Goal: Find specific page/section: Find specific page/section

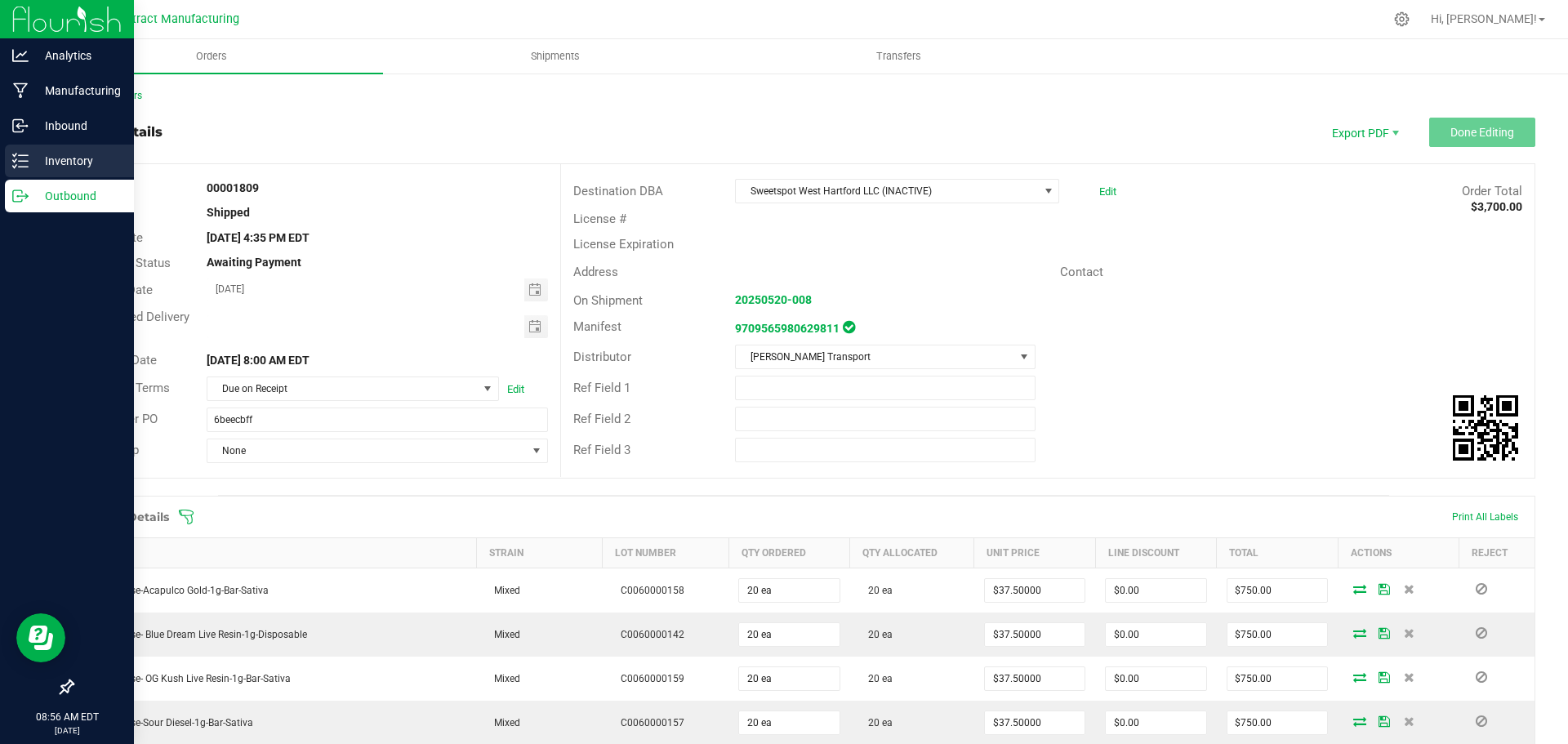
click at [58, 164] on p "Inventory" at bounding box center [78, 161] width 98 height 20
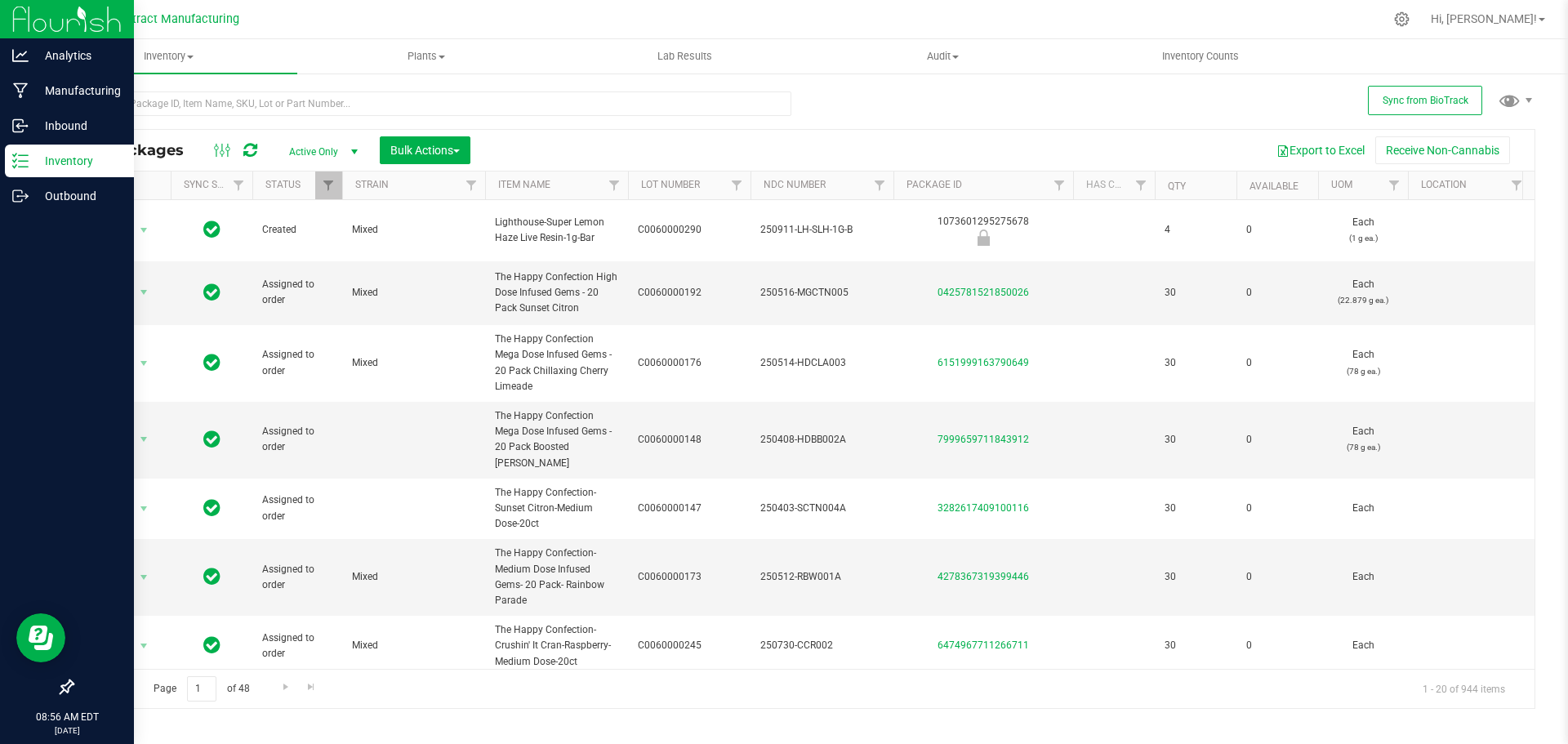
click at [65, 163] on p "Inventory" at bounding box center [78, 161] width 98 height 20
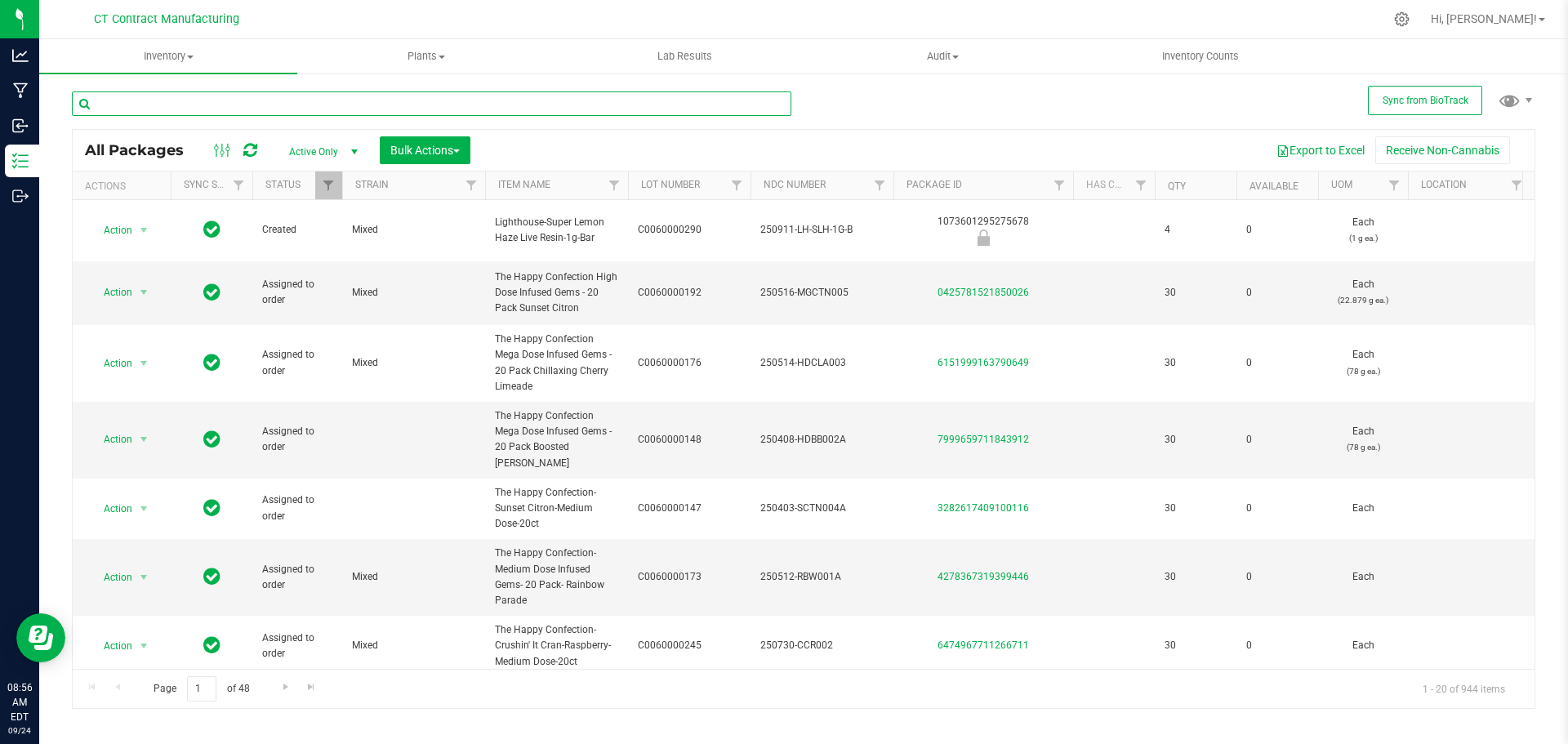
click at [271, 105] on input "text" at bounding box center [431, 104] width 719 height 24
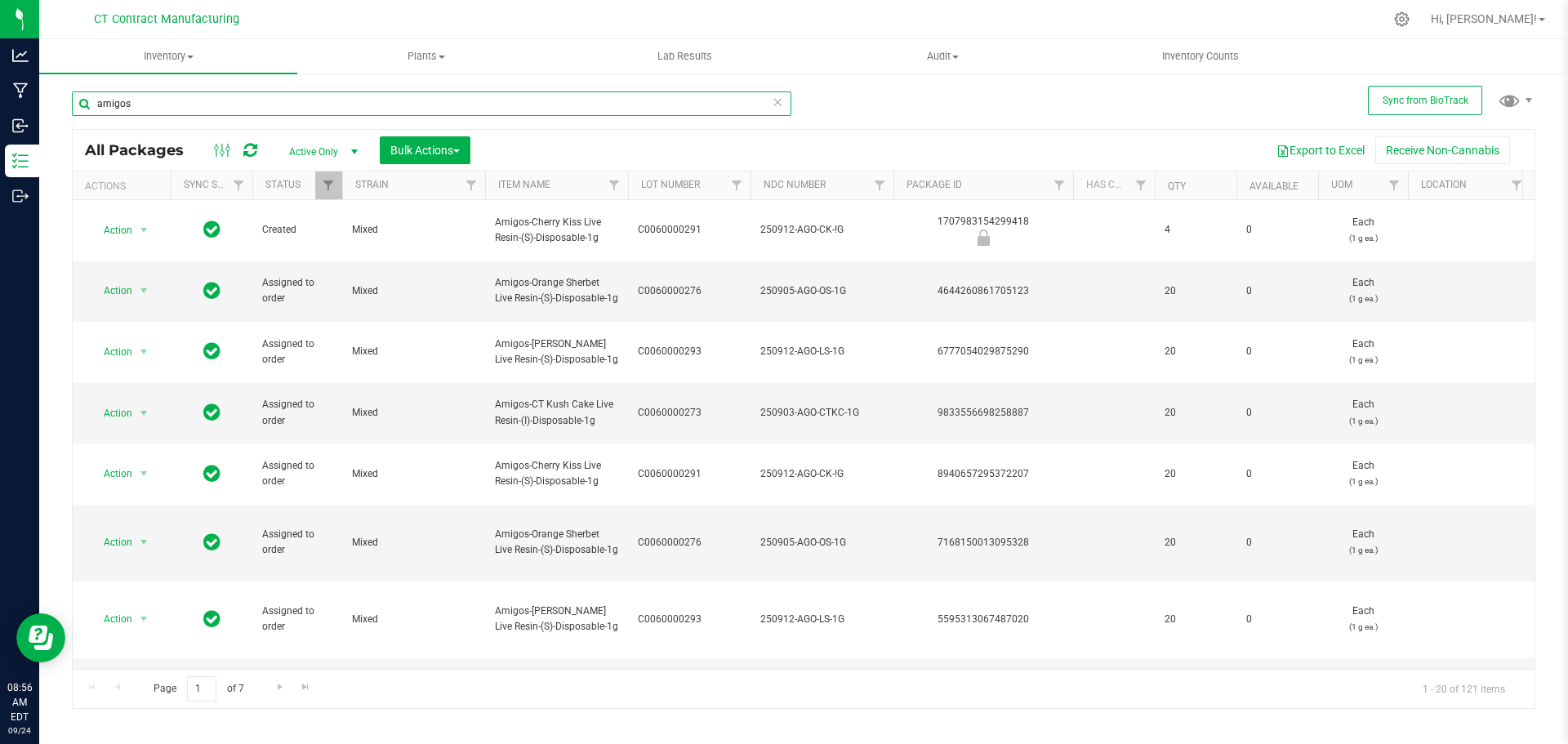
type input "amigos"
click at [359, 146] on span "select" at bounding box center [355, 152] width 13 height 13
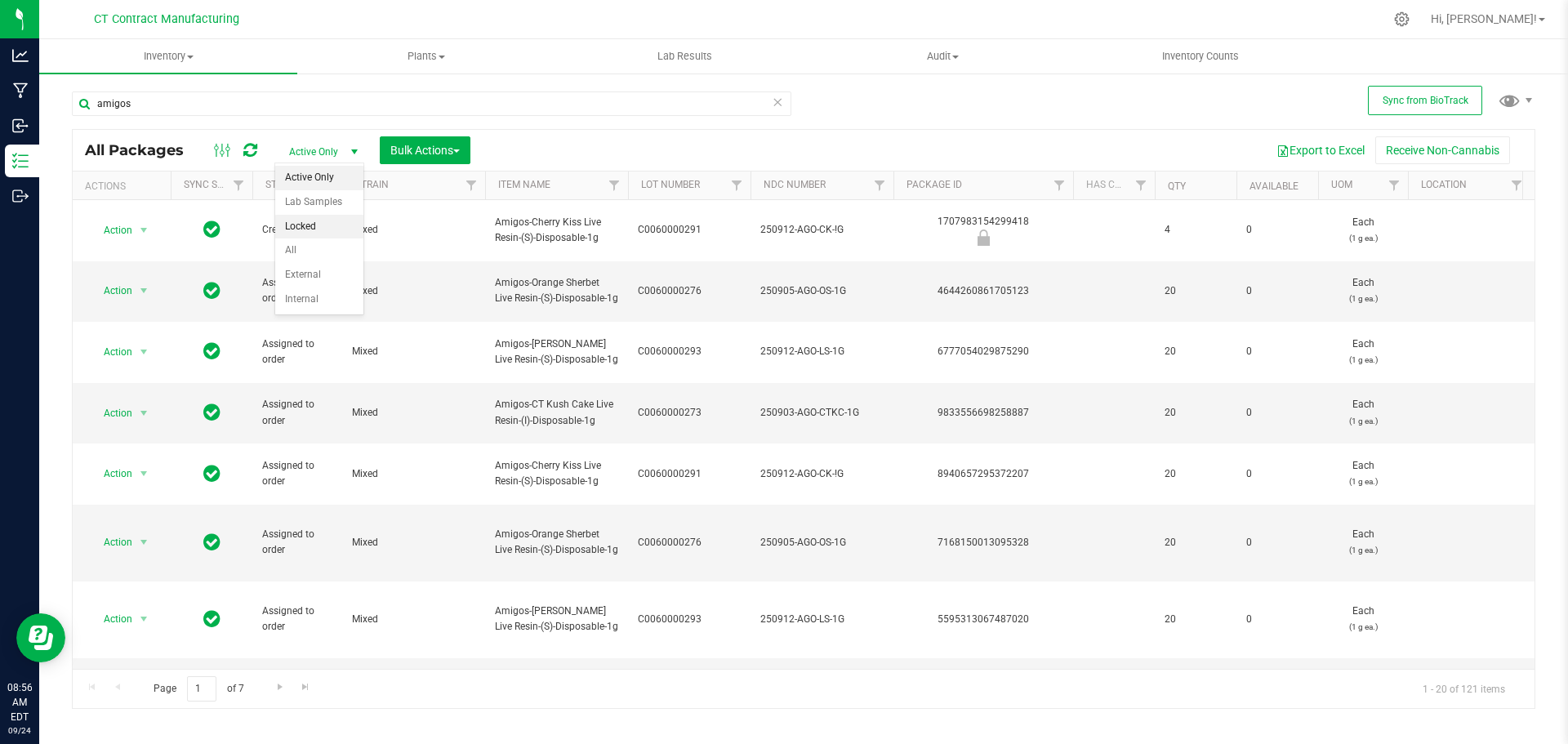
click at [342, 228] on li "Locked" at bounding box center [318, 227] width 88 height 24
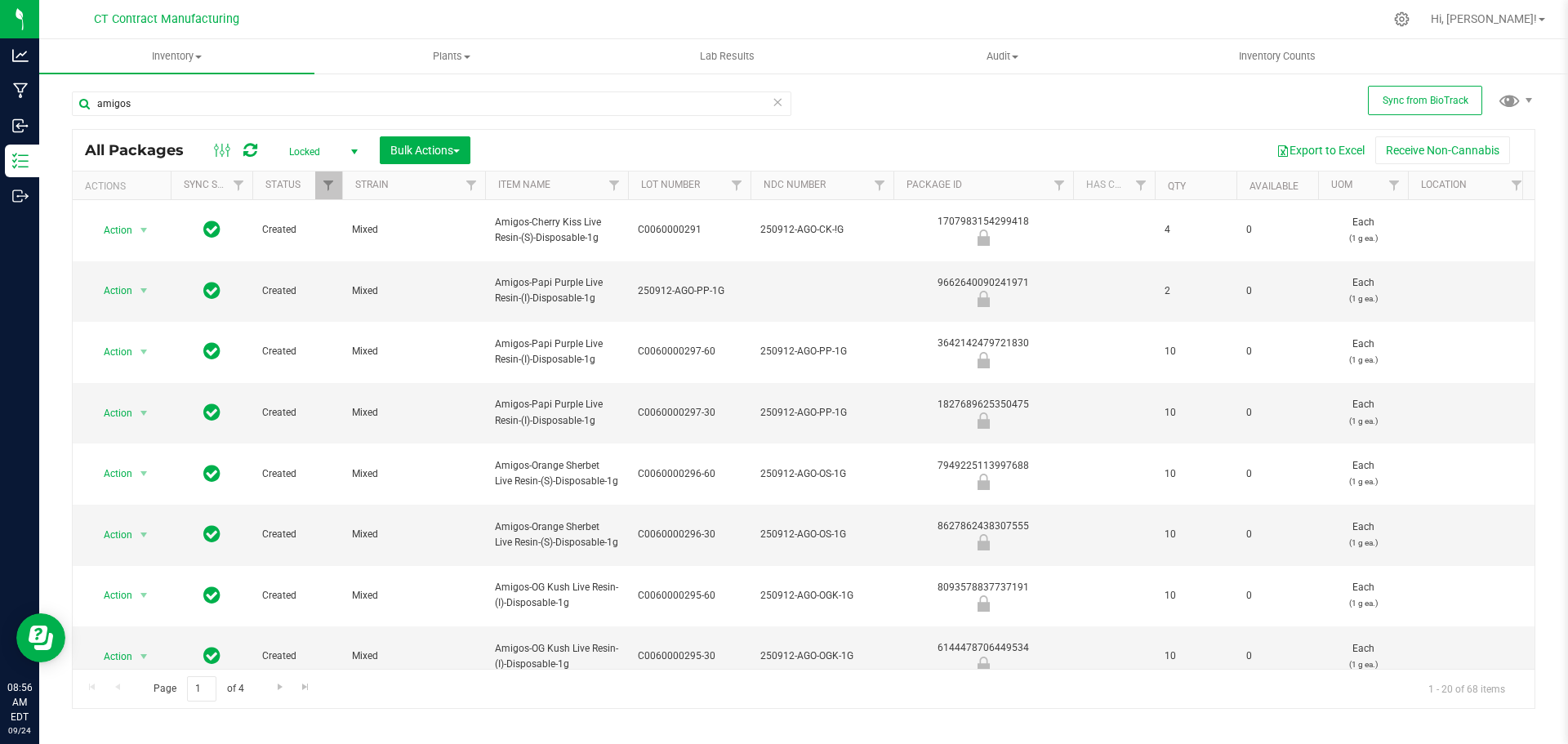
click at [353, 151] on span "select" at bounding box center [355, 152] width 13 height 13
click at [322, 257] on li "All" at bounding box center [318, 251] width 88 height 24
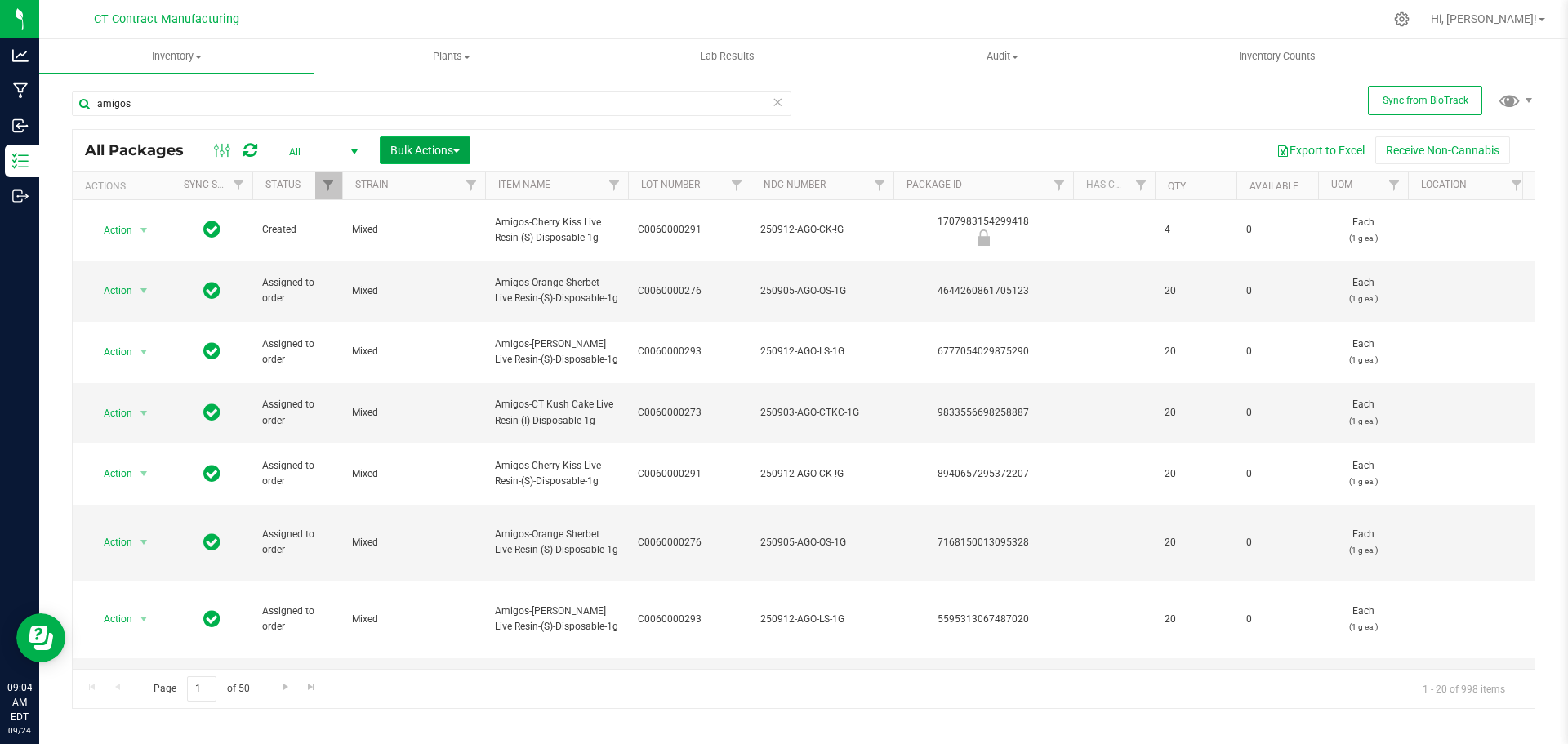
click at [465, 142] on button "Bulk Actions" at bounding box center [425, 150] width 91 height 28
click at [529, 130] on div "All Packages All Active Only Lab Samples Locked All External Internal Bulk Acti…" at bounding box center [803, 150] width 1461 height 41
click at [350, 152] on span "select" at bounding box center [355, 152] width 13 height 13
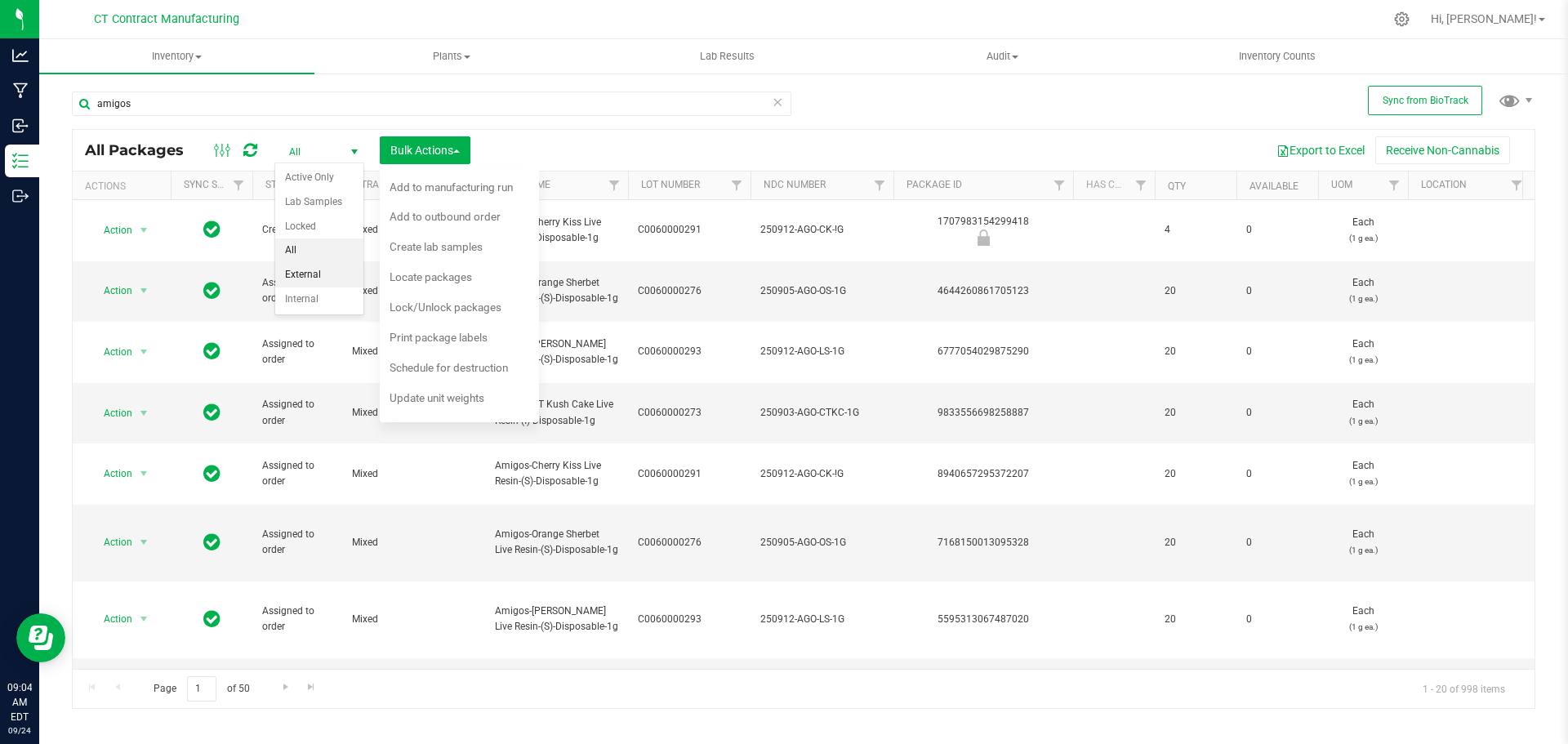
click at [341, 286] on li "External" at bounding box center [318, 275] width 88 height 24
click at [595, 144] on div "All Packages All Active Only Lab Samples Locked All External Internal Bulk Acti…" at bounding box center [803, 419] width 1463 height 581
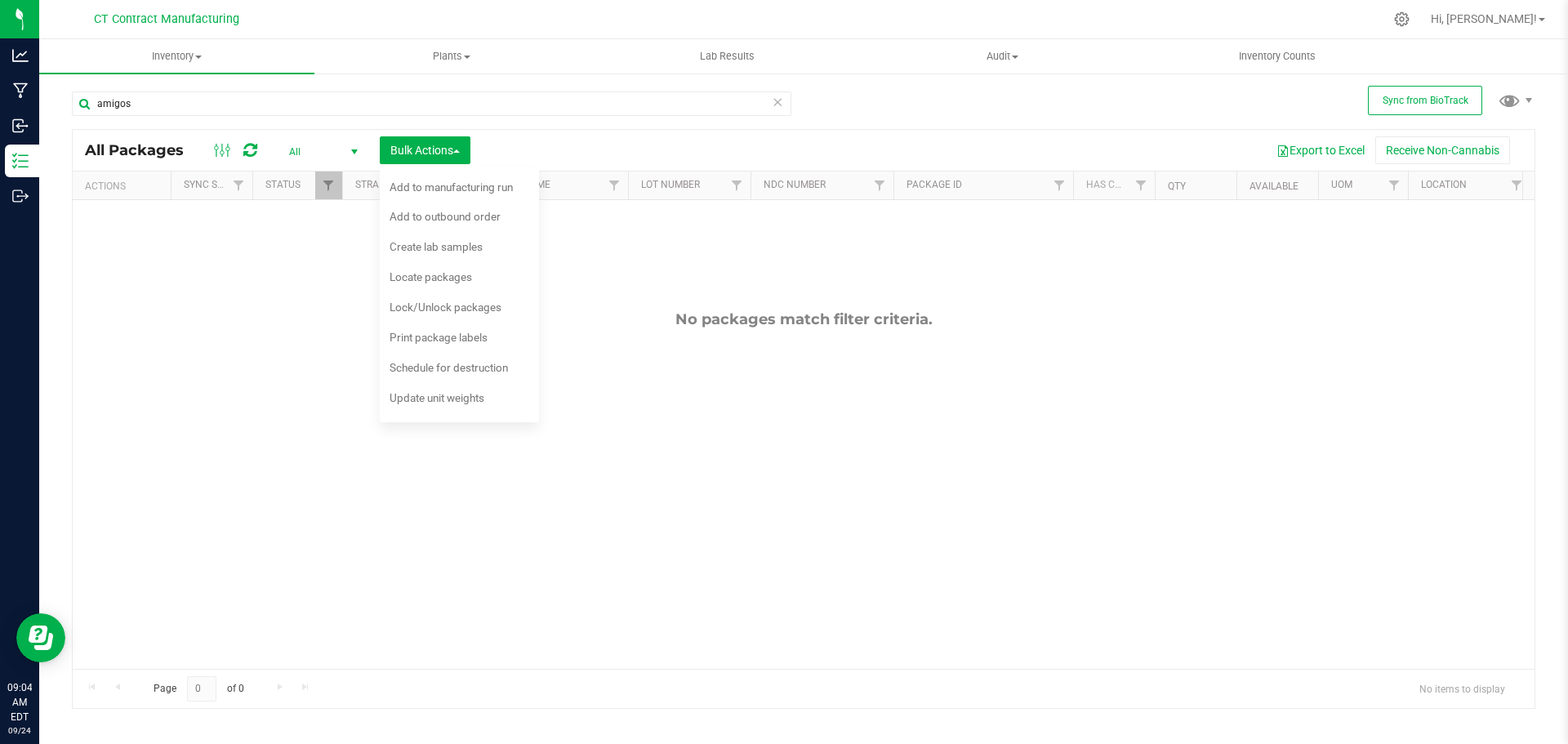
click at [352, 152] on span "select" at bounding box center [355, 152] width 13 height 13
click at [336, 185] on li "Active Only" at bounding box center [318, 178] width 88 height 24
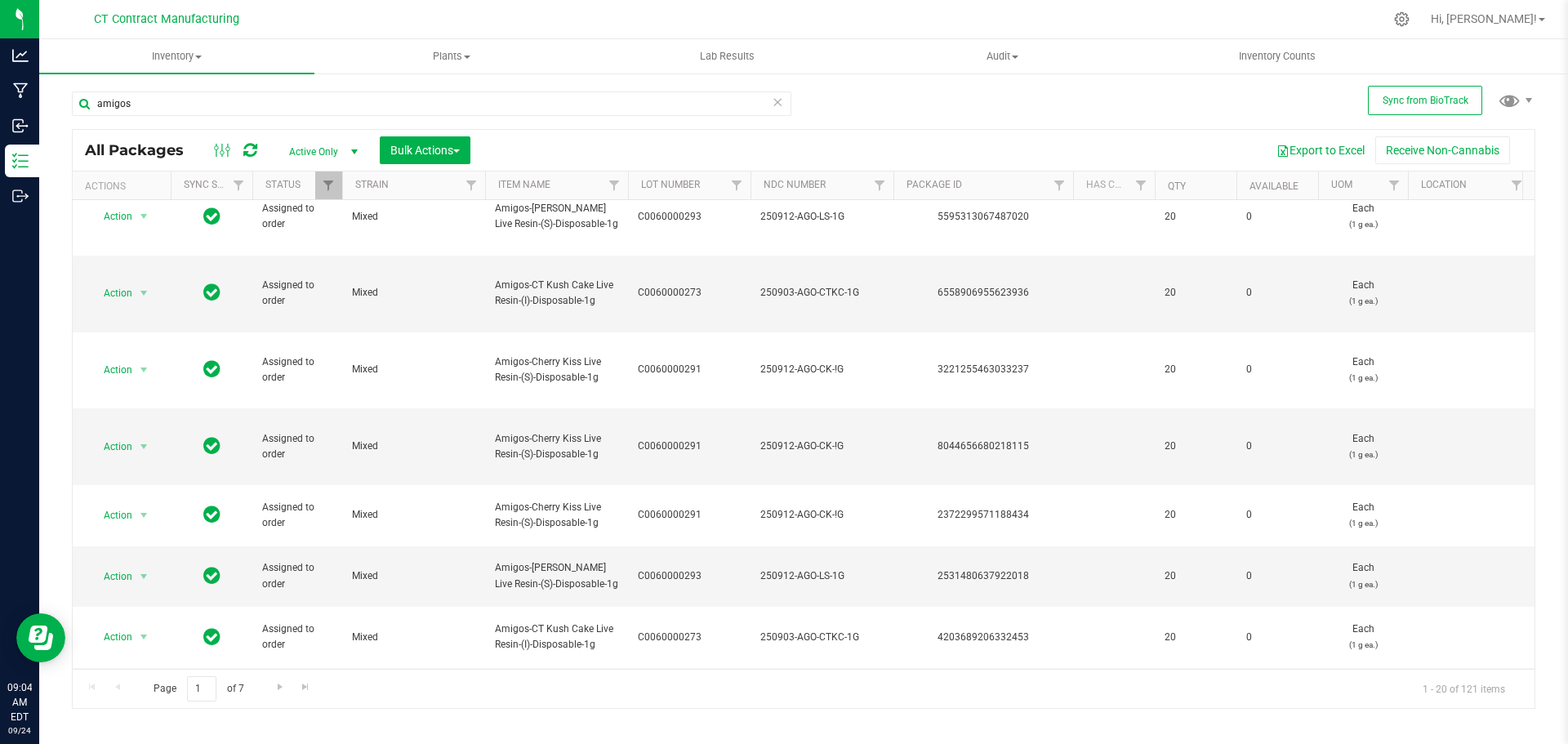
scroll to position [558, 0]
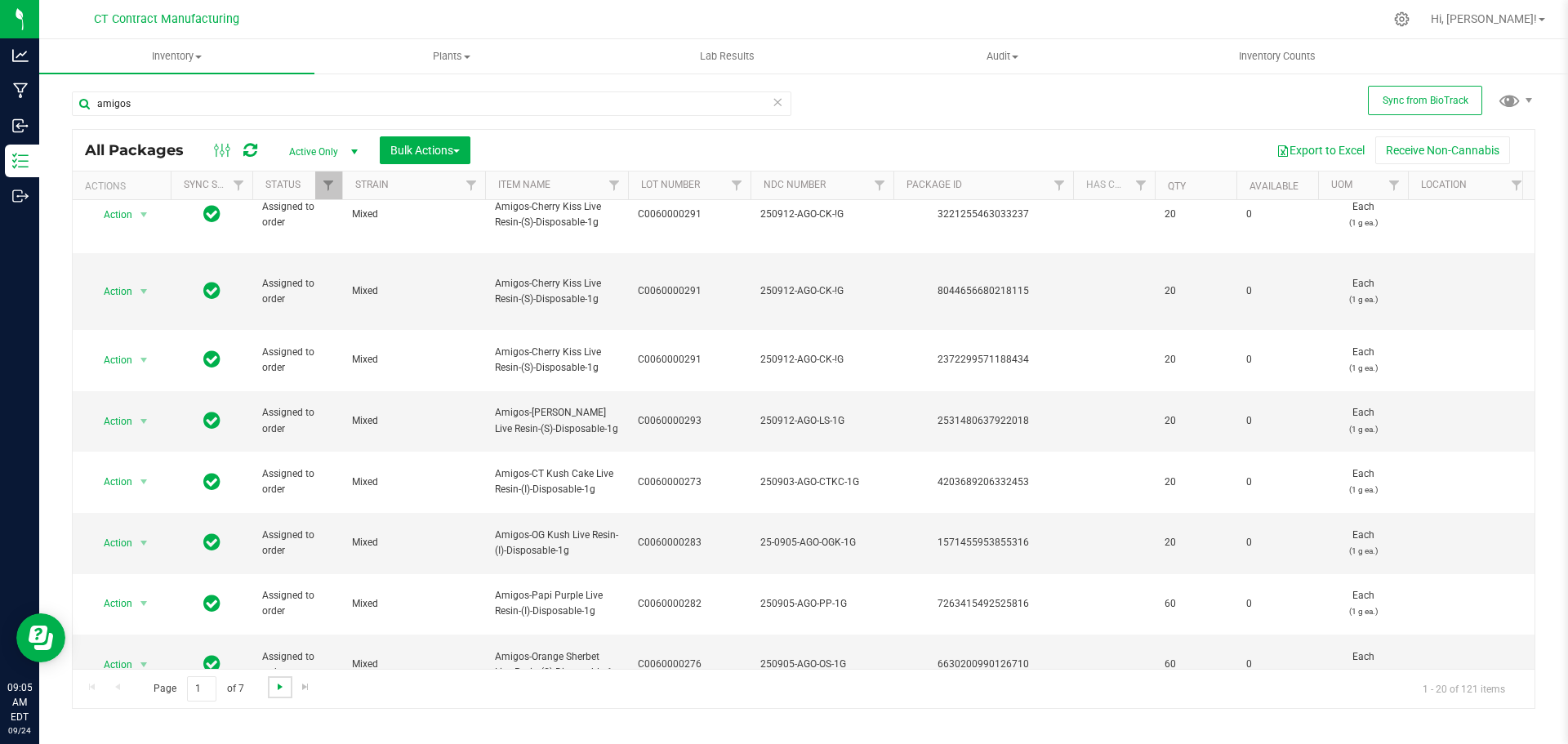
click at [277, 689] on span "Go to the next page" at bounding box center [280, 687] width 13 height 13
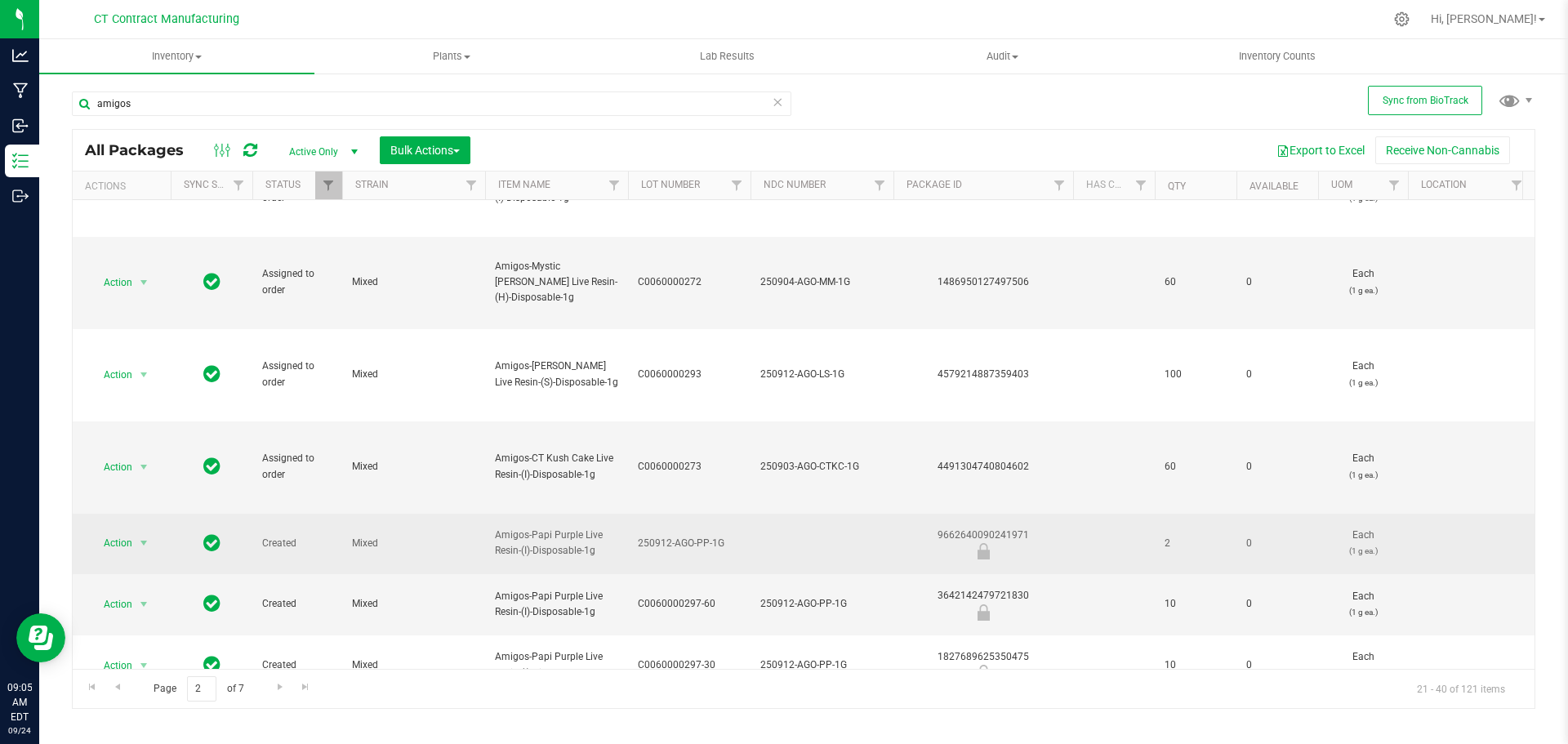
scroll to position [1093, 0]
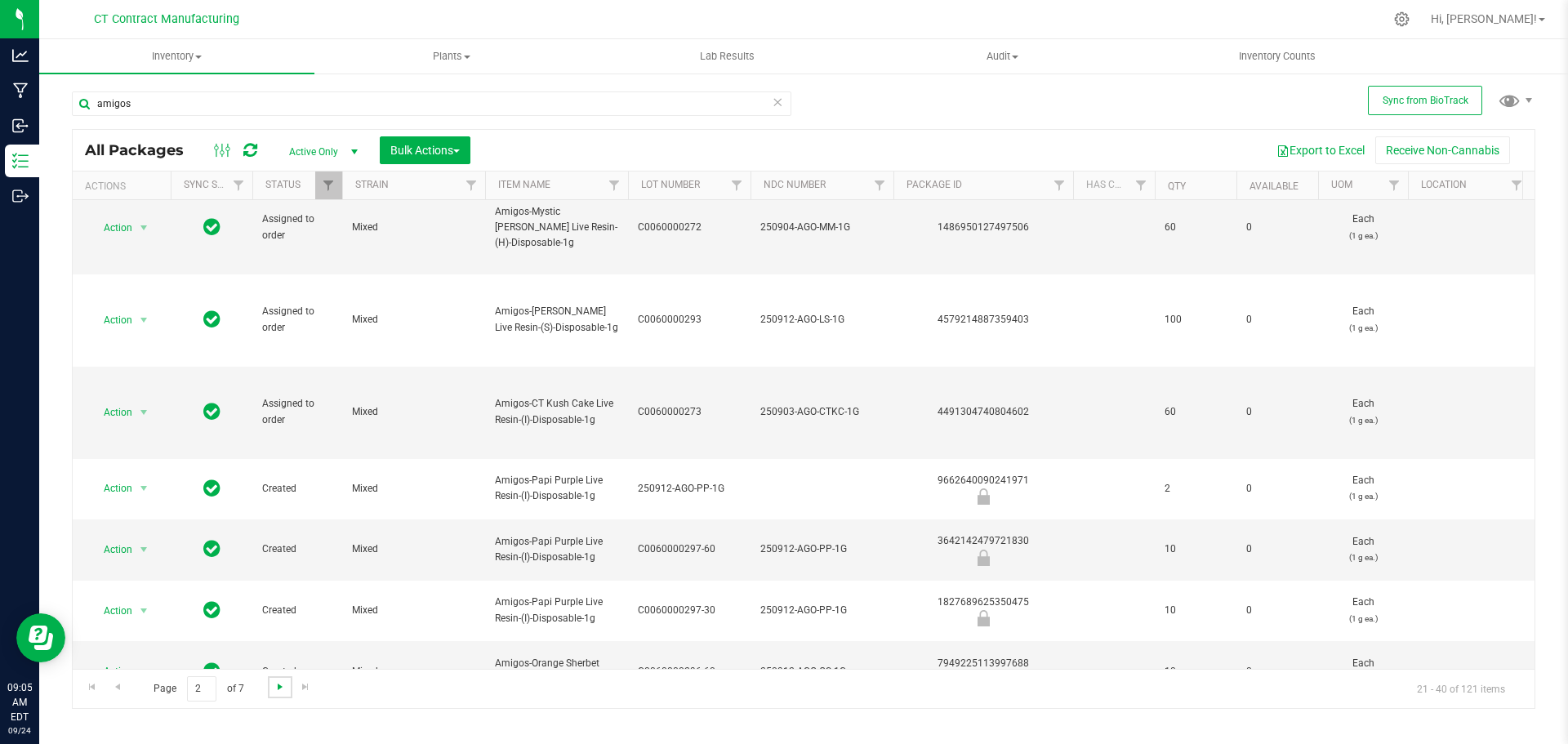
click at [283, 687] on span "Go to the next page" at bounding box center [280, 687] width 13 height 13
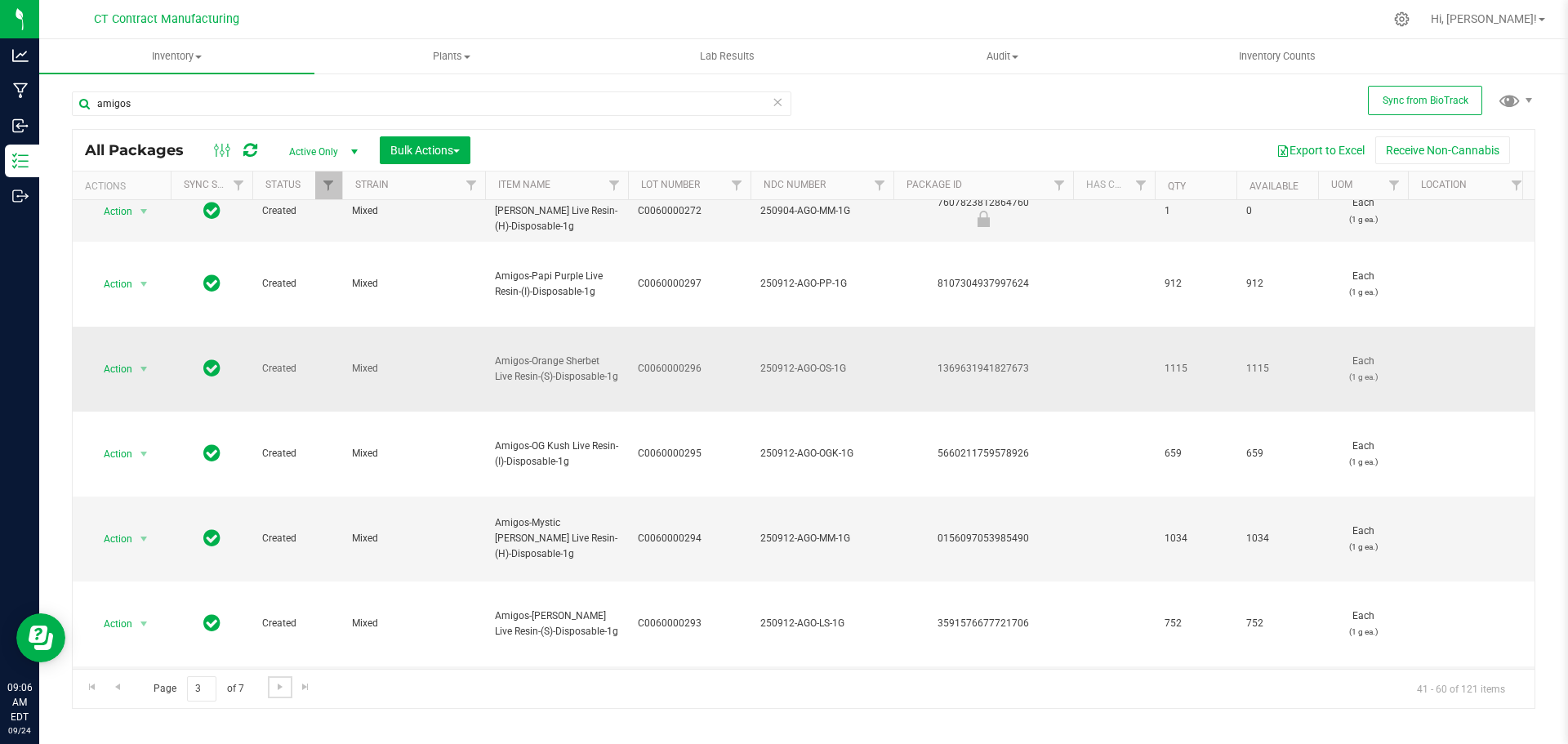
scroll to position [750, 0]
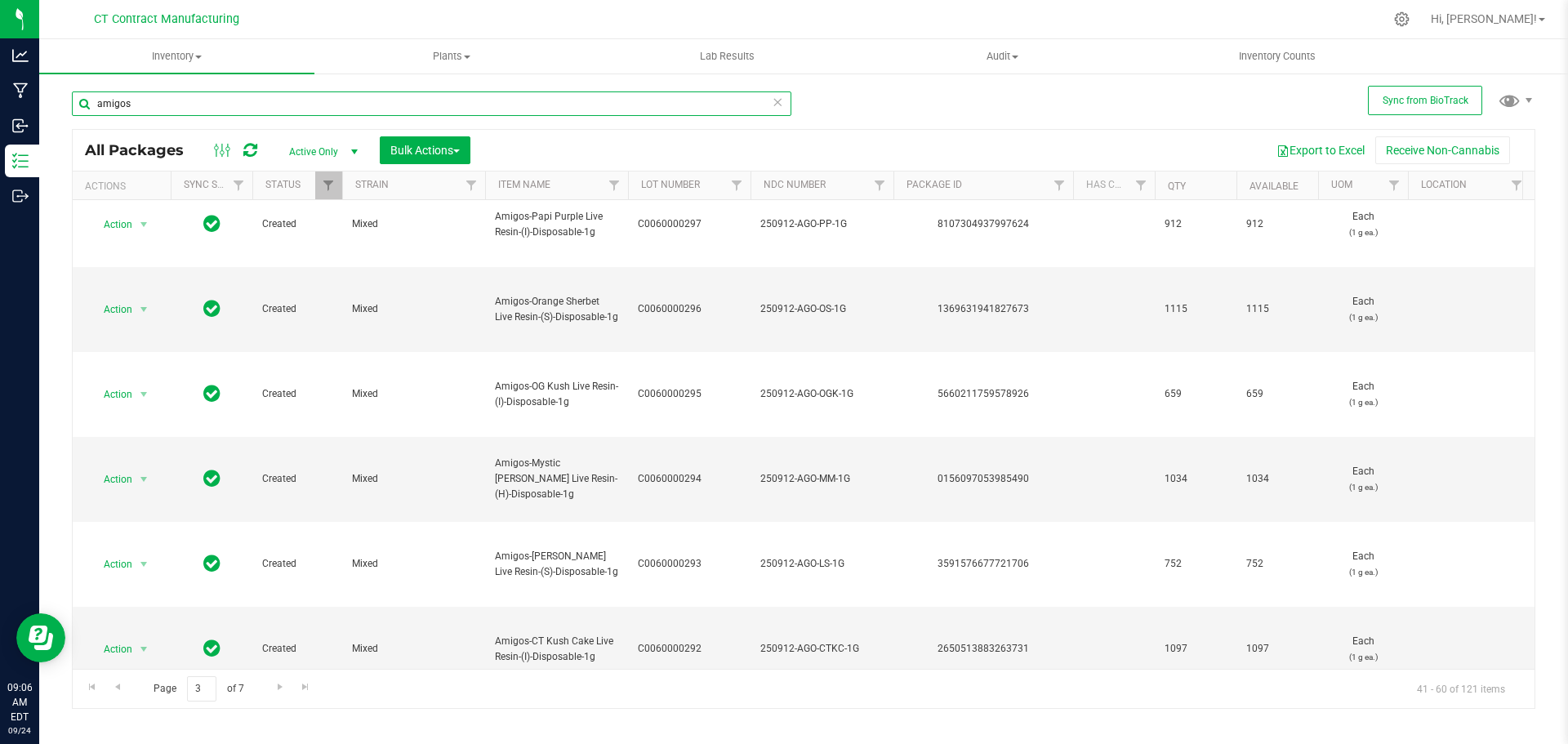
click at [302, 105] on input "amigos" at bounding box center [431, 104] width 719 height 24
type input "a"
type input "lighthouse"
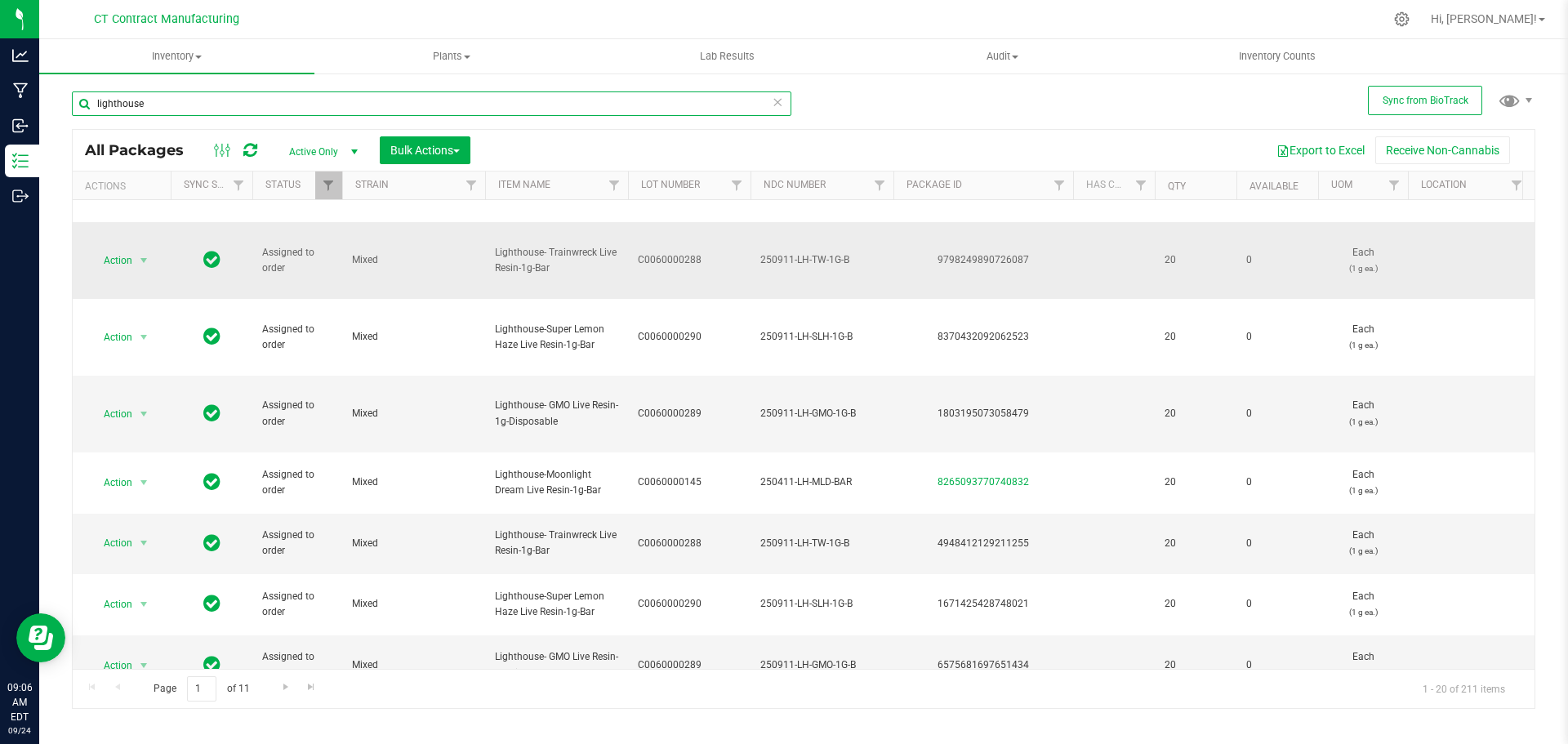
scroll to position [592, 0]
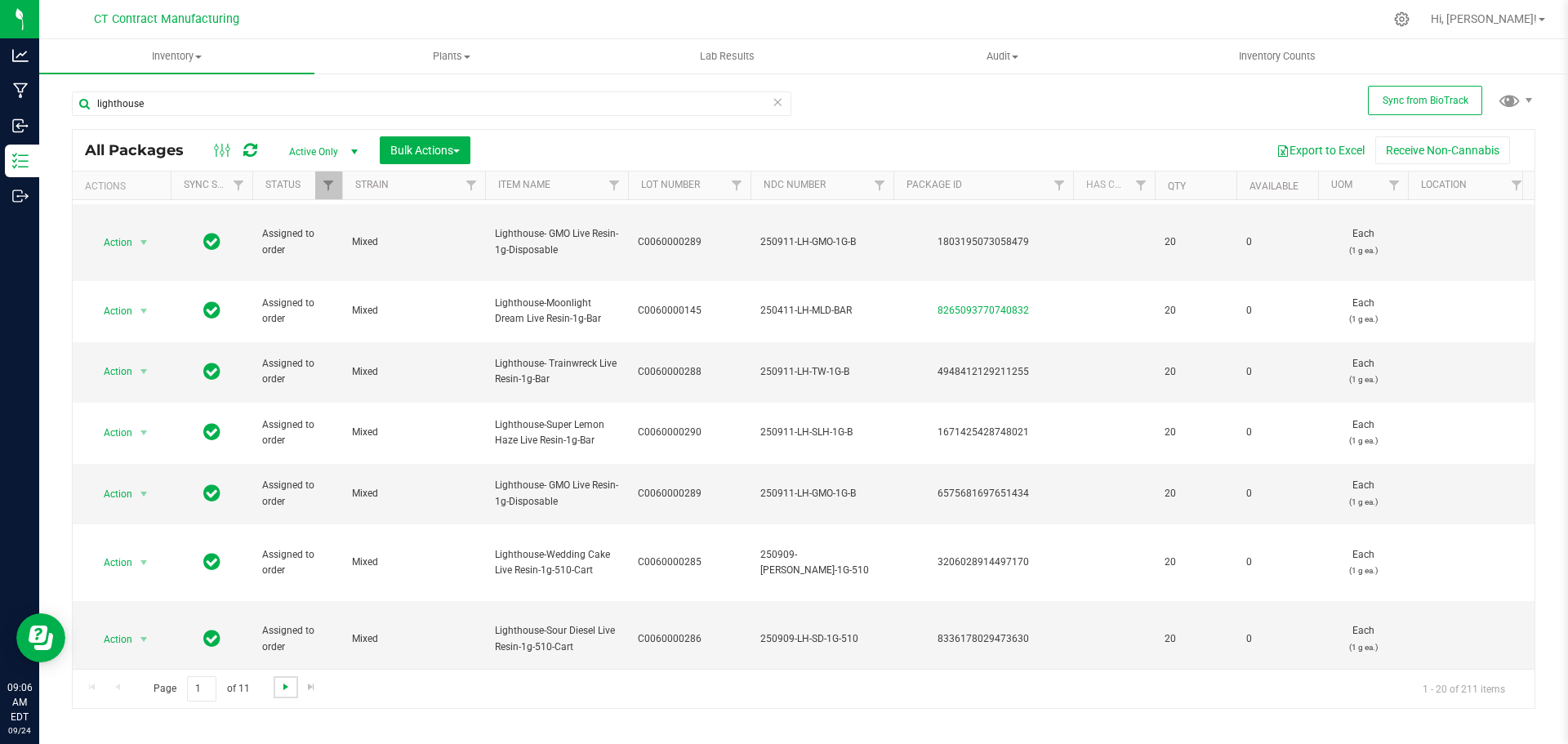
click at [285, 689] on span "Go to the next page" at bounding box center [286, 687] width 13 height 13
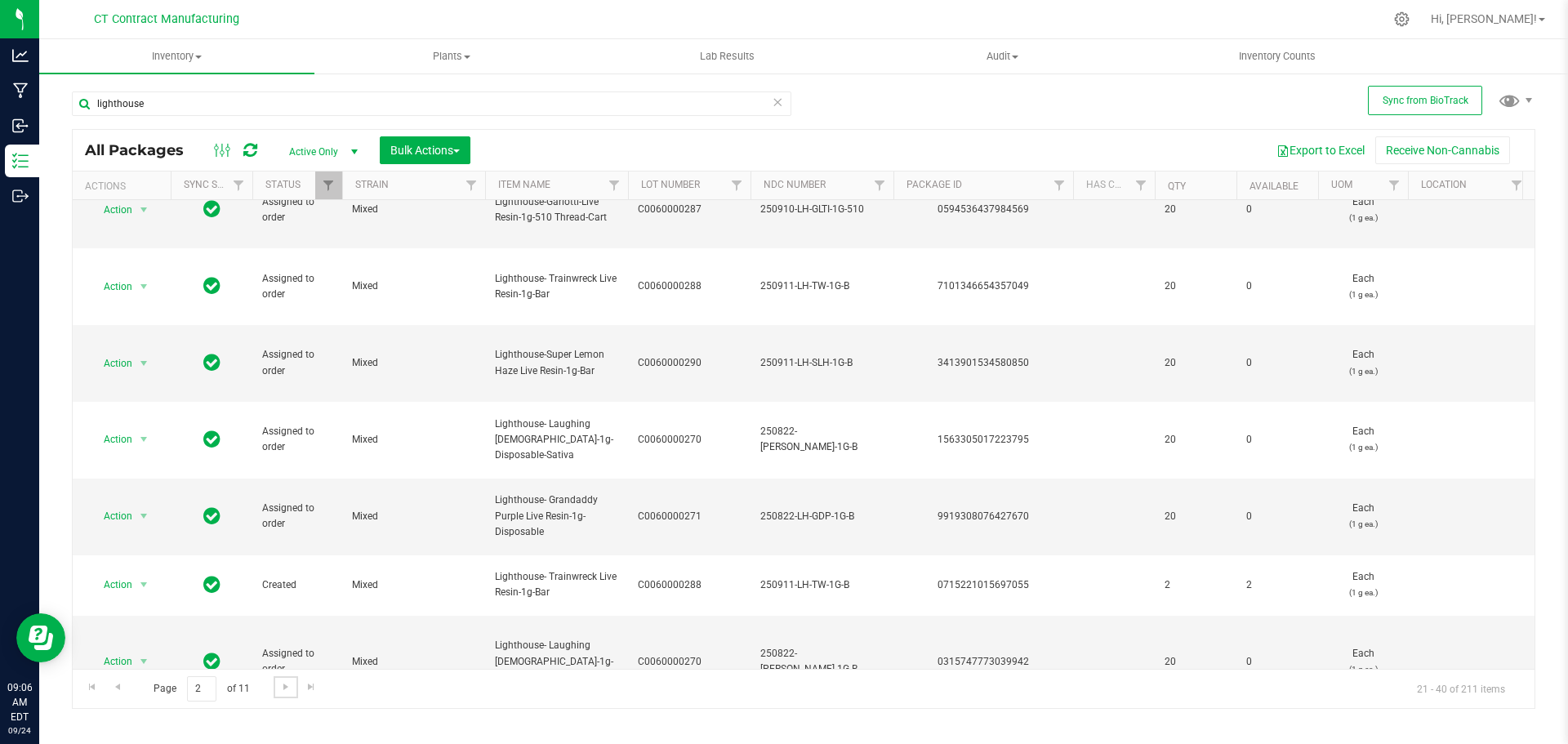
scroll to position [920, 0]
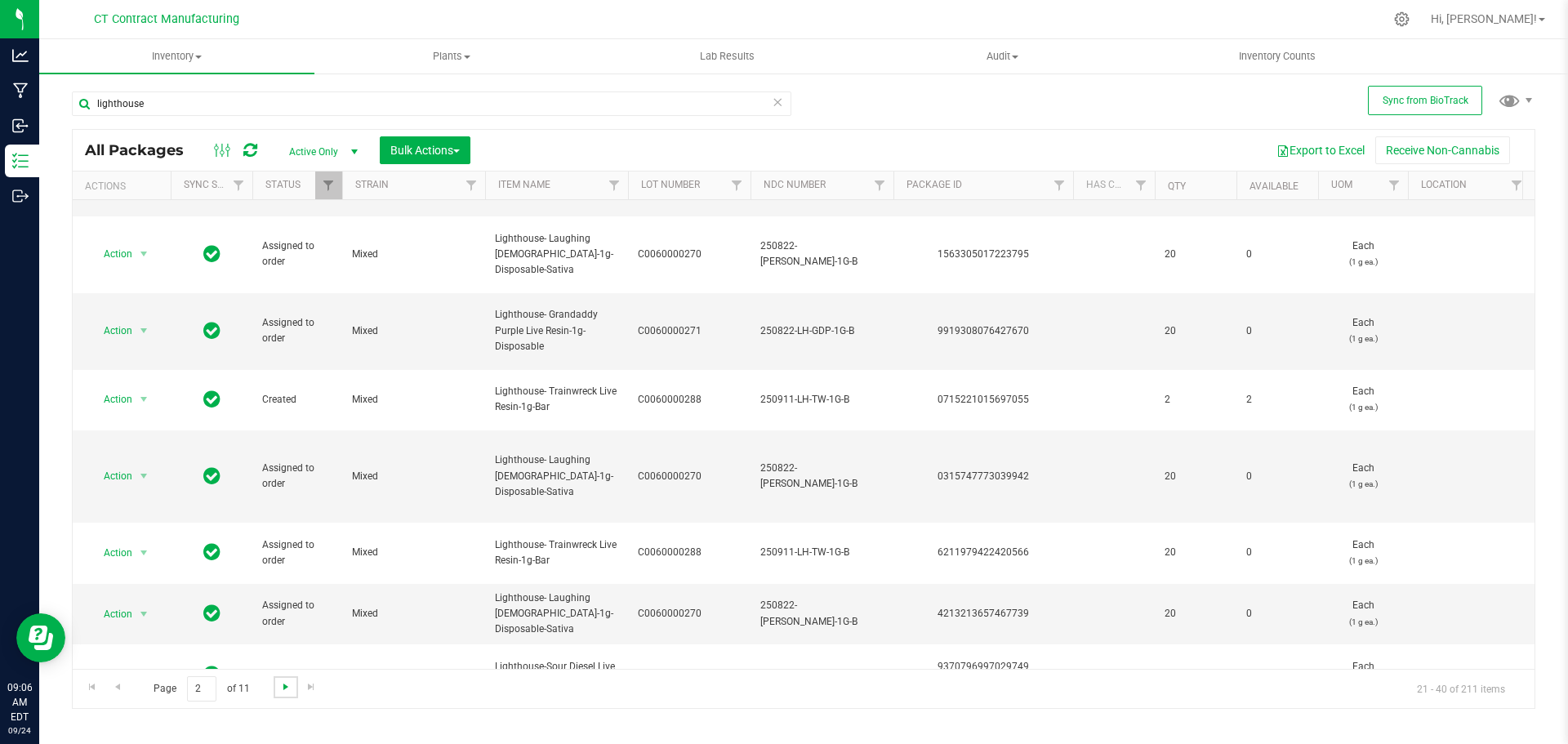
click at [284, 688] on span "Go to the next page" at bounding box center [286, 687] width 13 height 13
